Goal: Obtain resource: Download file/media

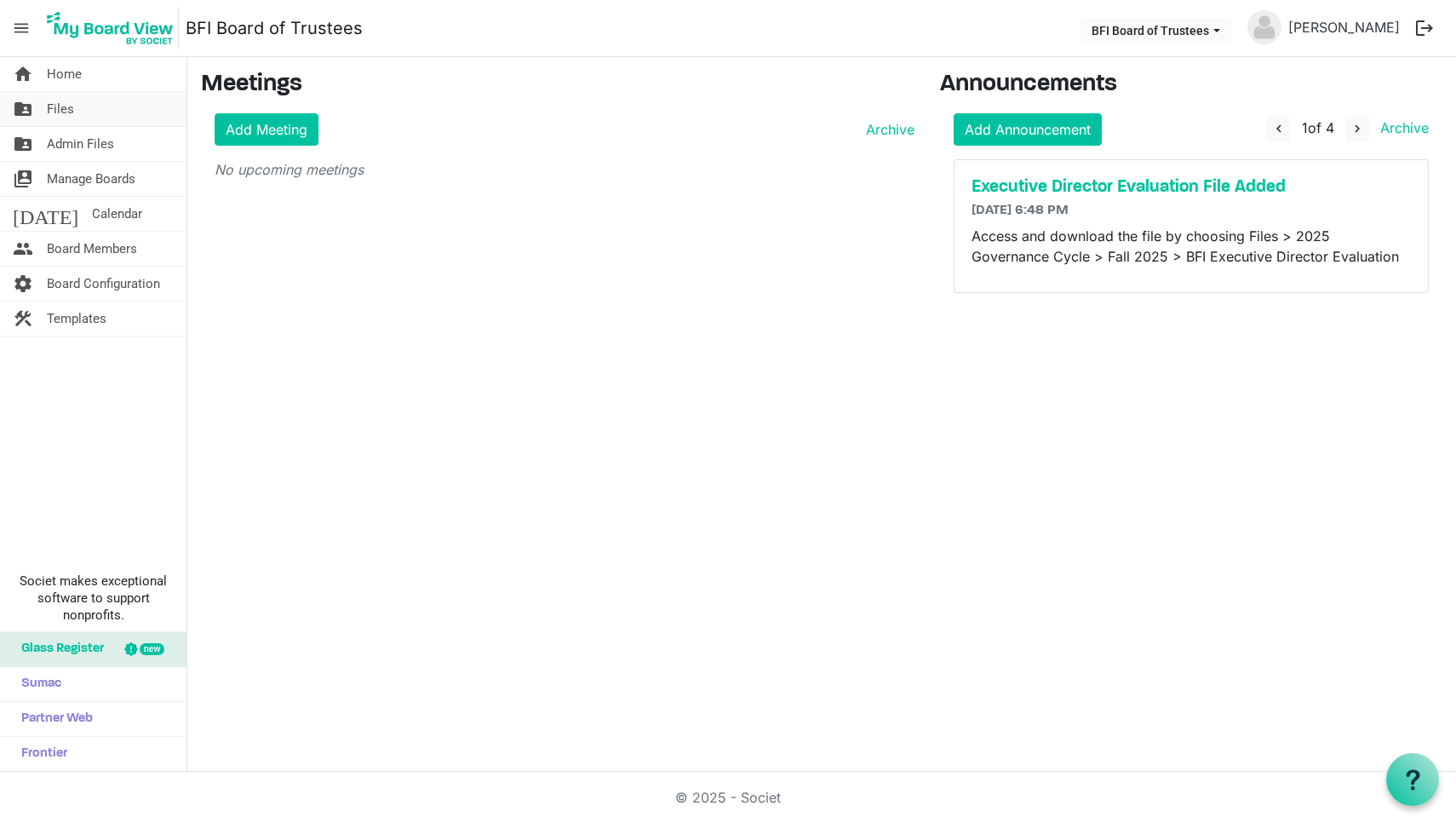
click at [65, 110] on span "Files" at bounding box center [60, 109] width 27 height 34
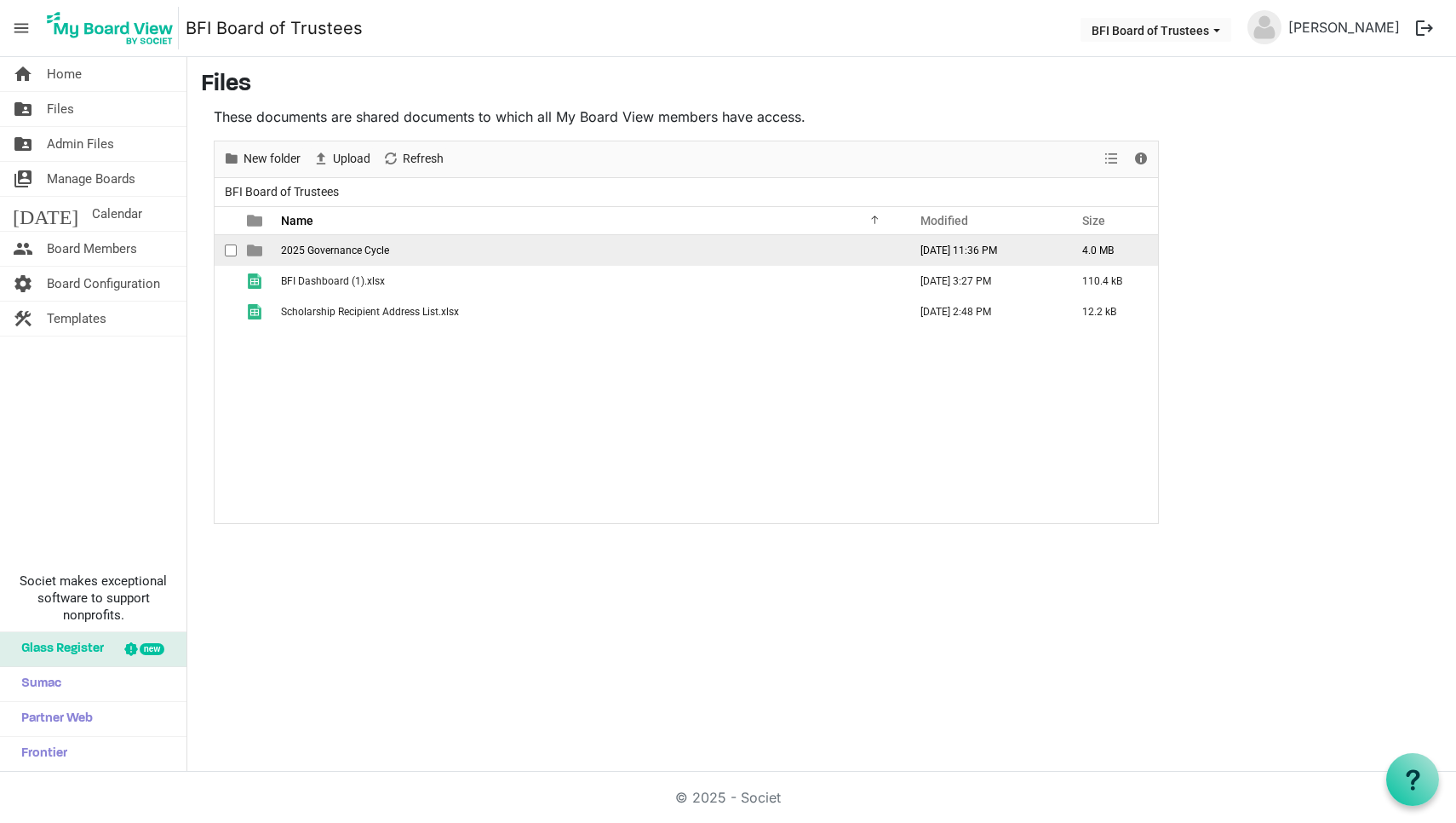
click at [336, 258] on td "2025 Governance Cycle" at bounding box center [589, 249] width 627 height 31
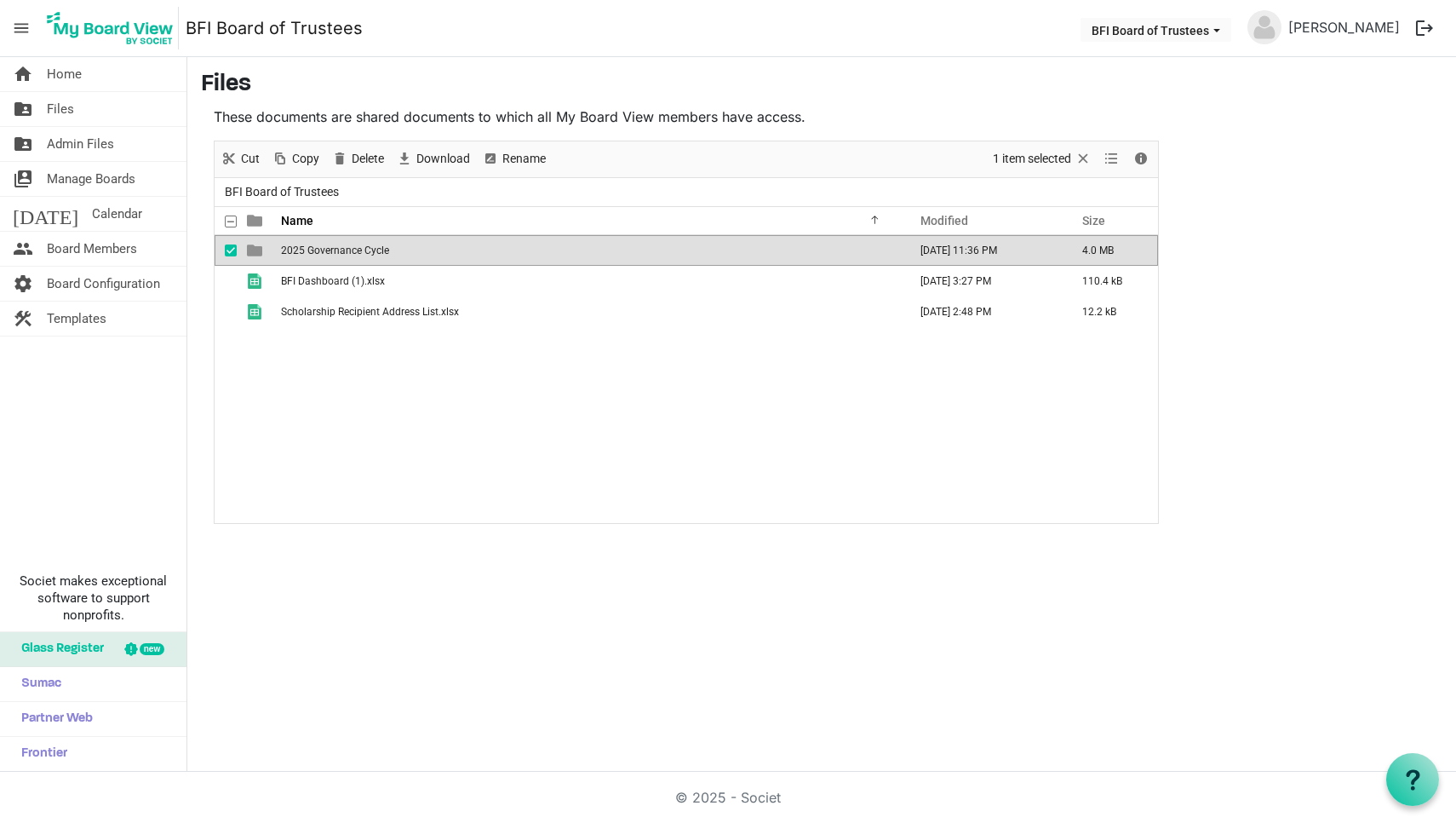
click at [336, 258] on td "2025 Governance Cycle" at bounding box center [589, 249] width 627 height 31
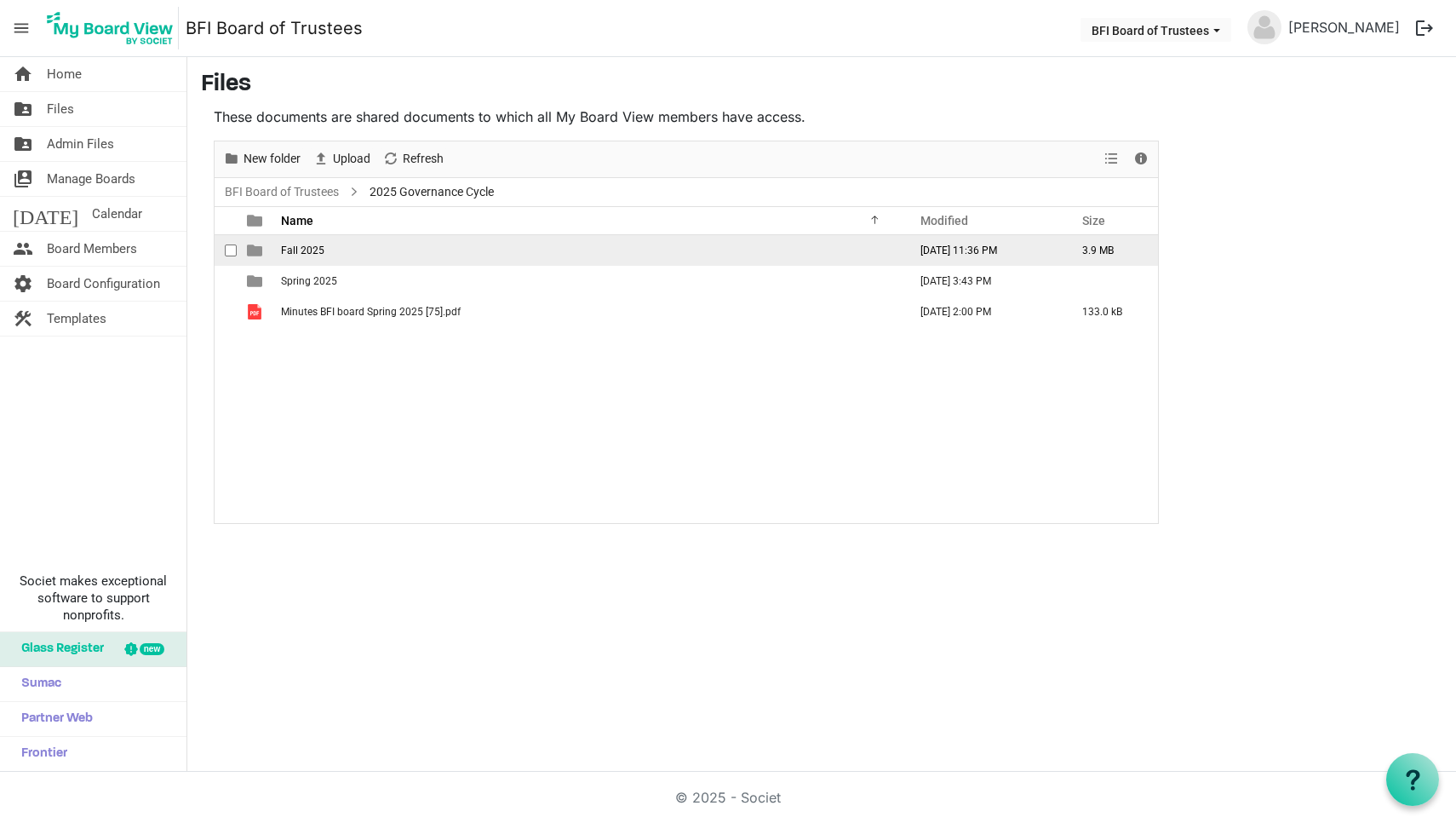
click at [304, 248] on span "Fall 2025" at bounding box center [303, 250] width 44 height 12
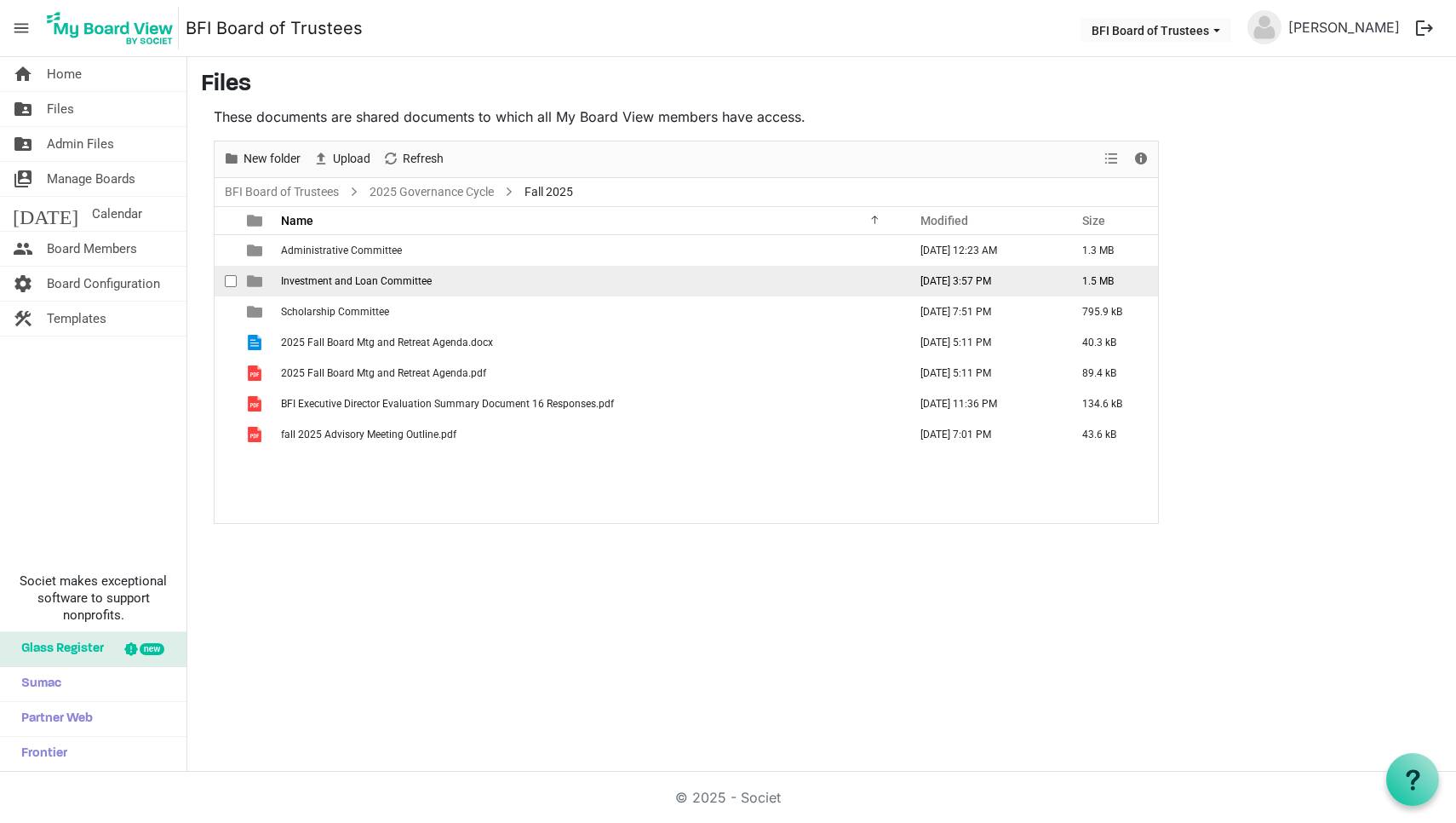
click at [330, 281] on span "Investment and Loan Committee" at bounding box center [357, 281] width 151 height 12
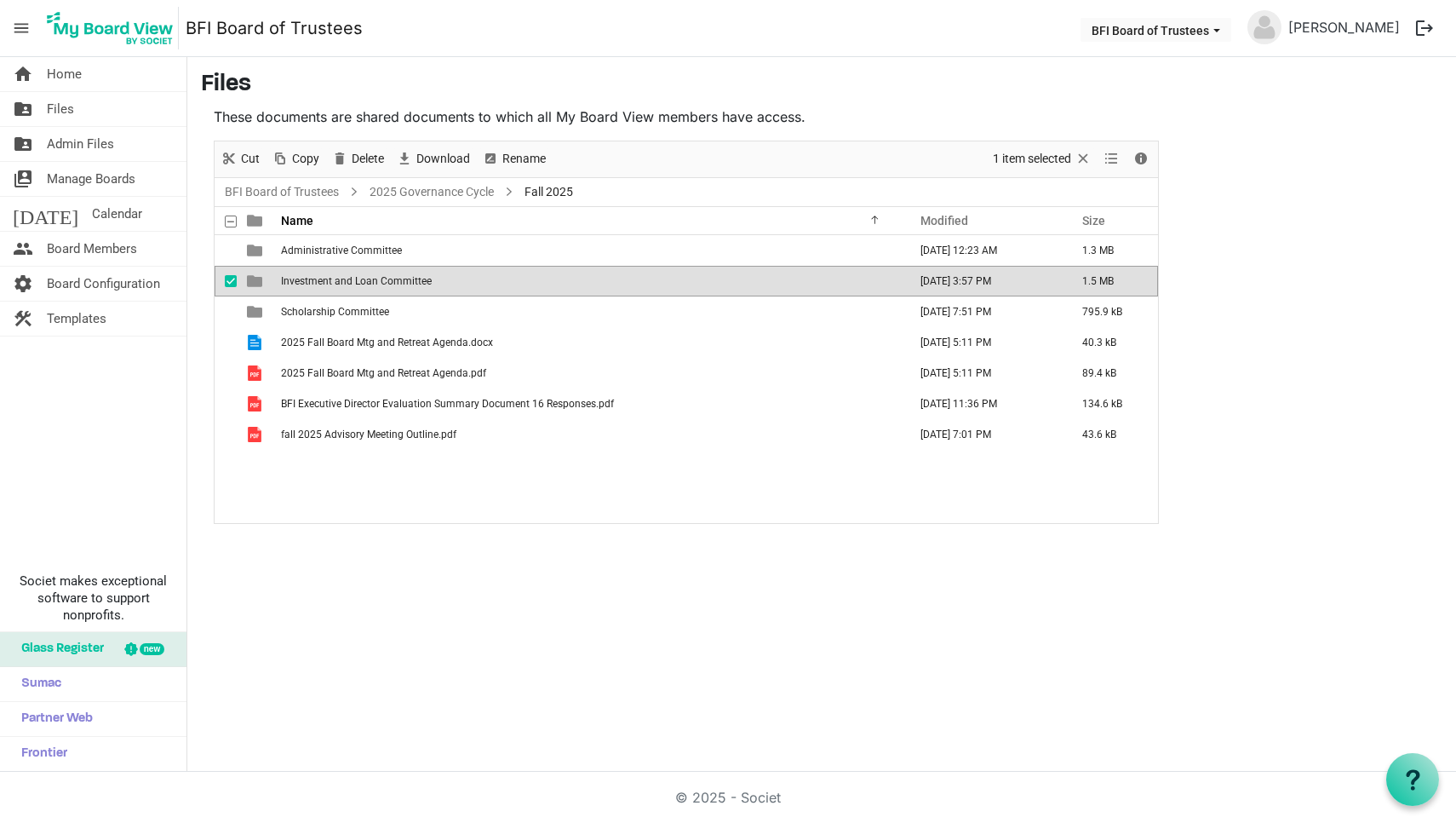
click at [330, 281] on span "Investment and Loan Committee" at bounding box center [357, 281] width 151 height 12
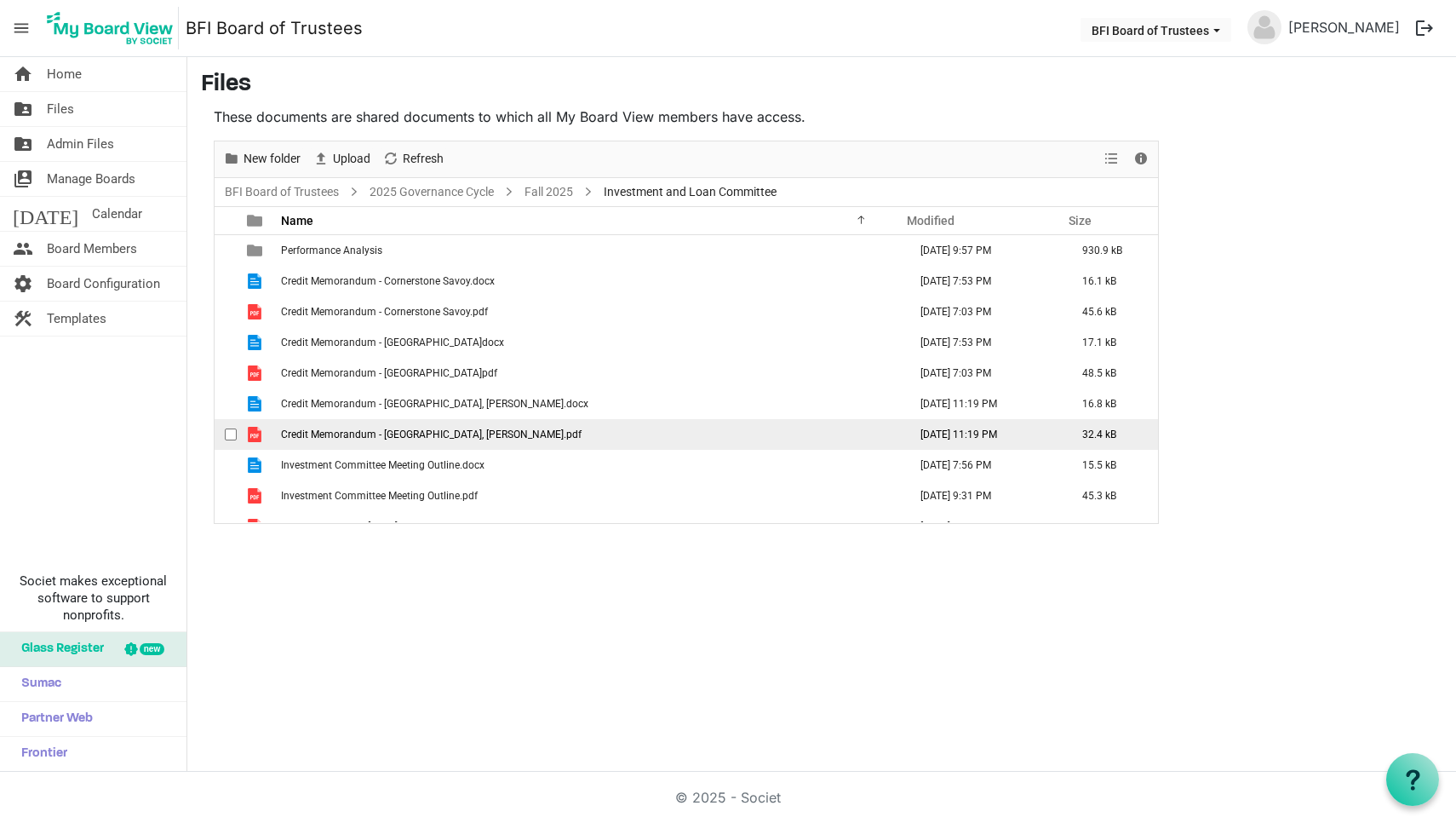
scroll to position [20, 0]
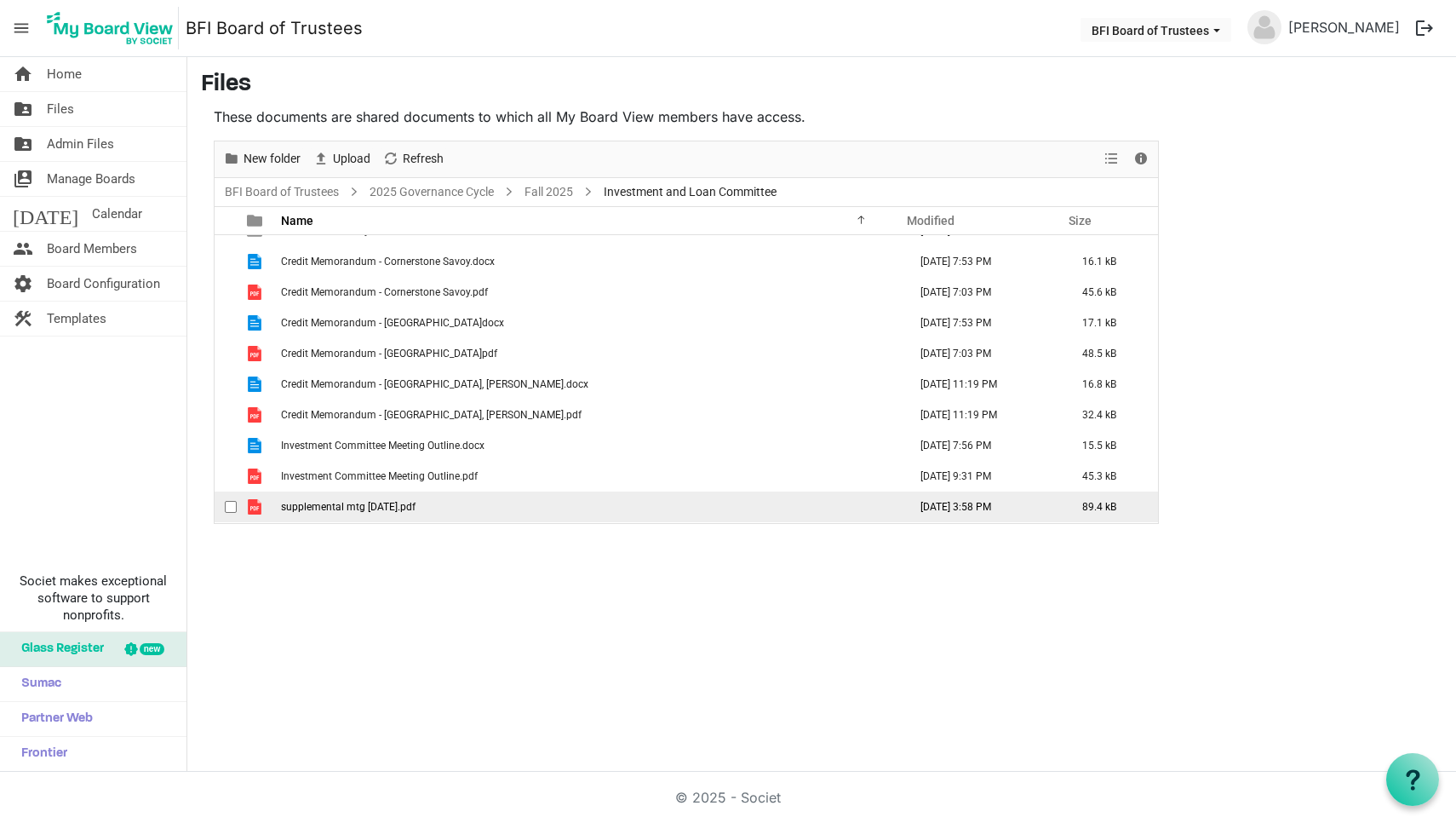
click at [352, 508] on span "supplemental mtg 25 sep 2025.pdf" at bounding box center [348, 507] width 134 height 12
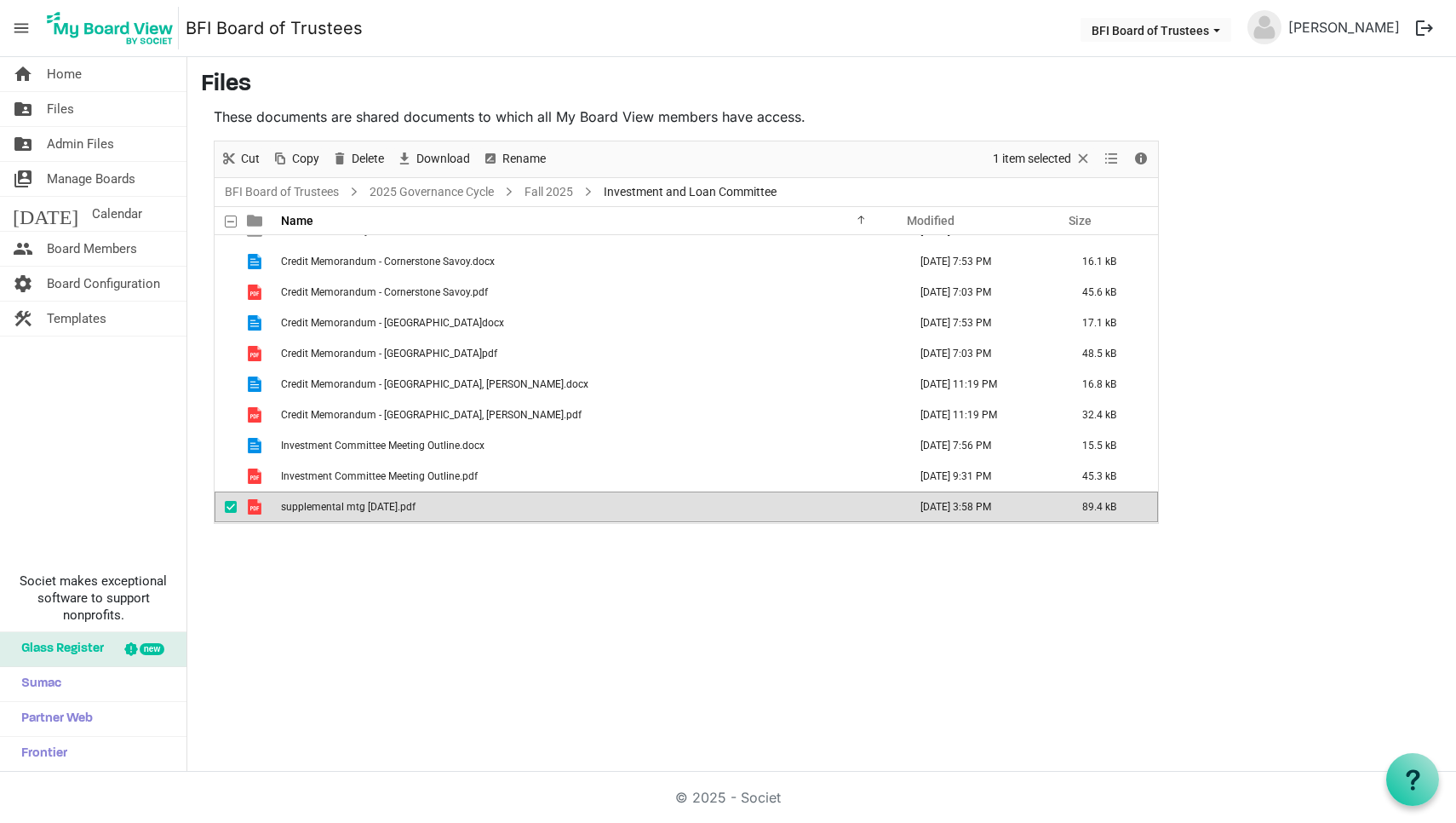
click at [352, 508] on span "supplemental mtg 25 sep 2025.pdf" at bounding box center [348, 507] width 134 height 12
